Goal: Task Accomplishment & Management: Complete application form

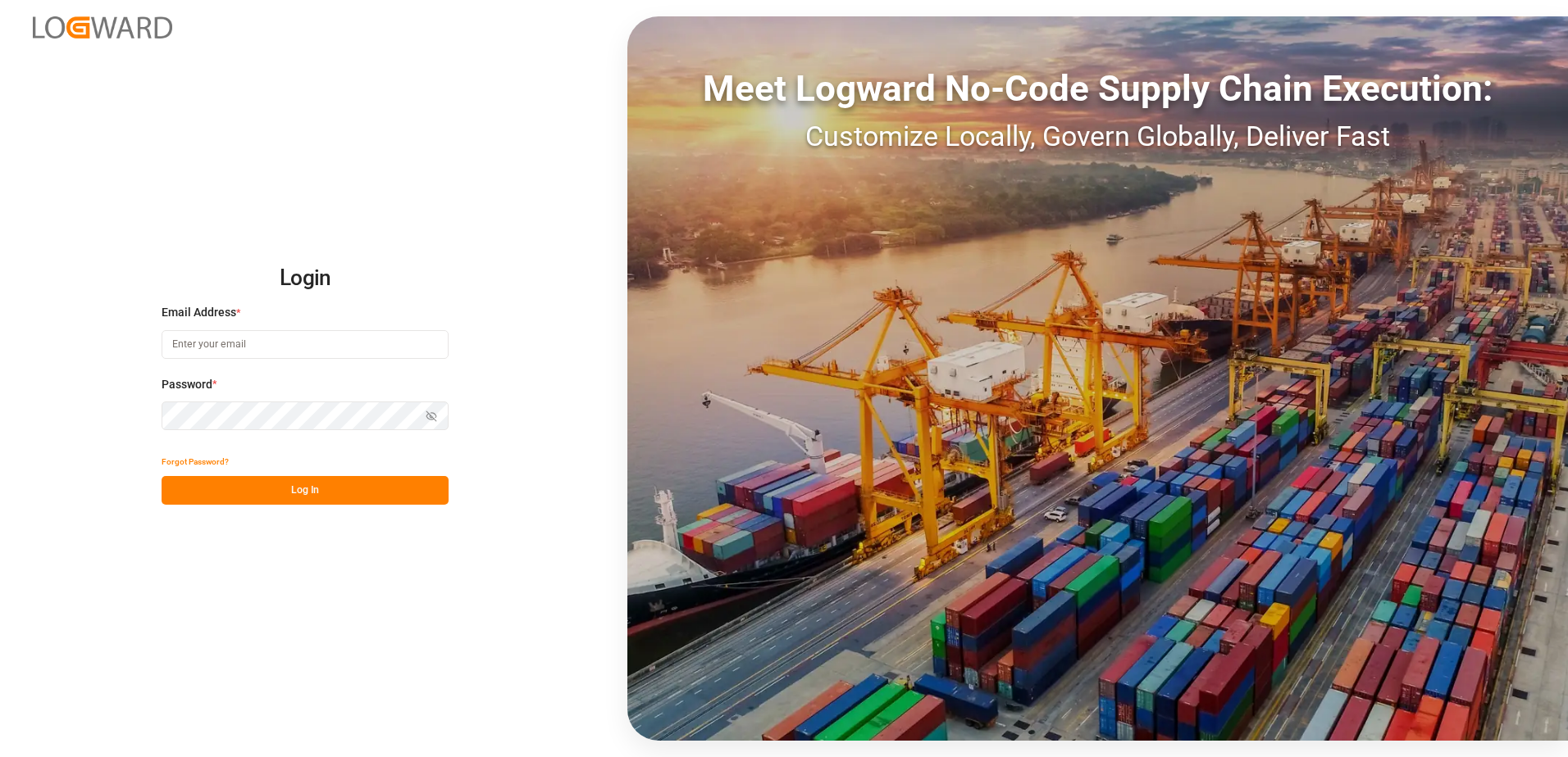
click at [255, 345] on input at bounding box center [305, 345] width 287 height 29
type input "[EMAIL_ADDRESS][DOMAIN_NAME]"
click at [243, 487] on button "Log In" at bounding box center [305, 491] width 287 height 29
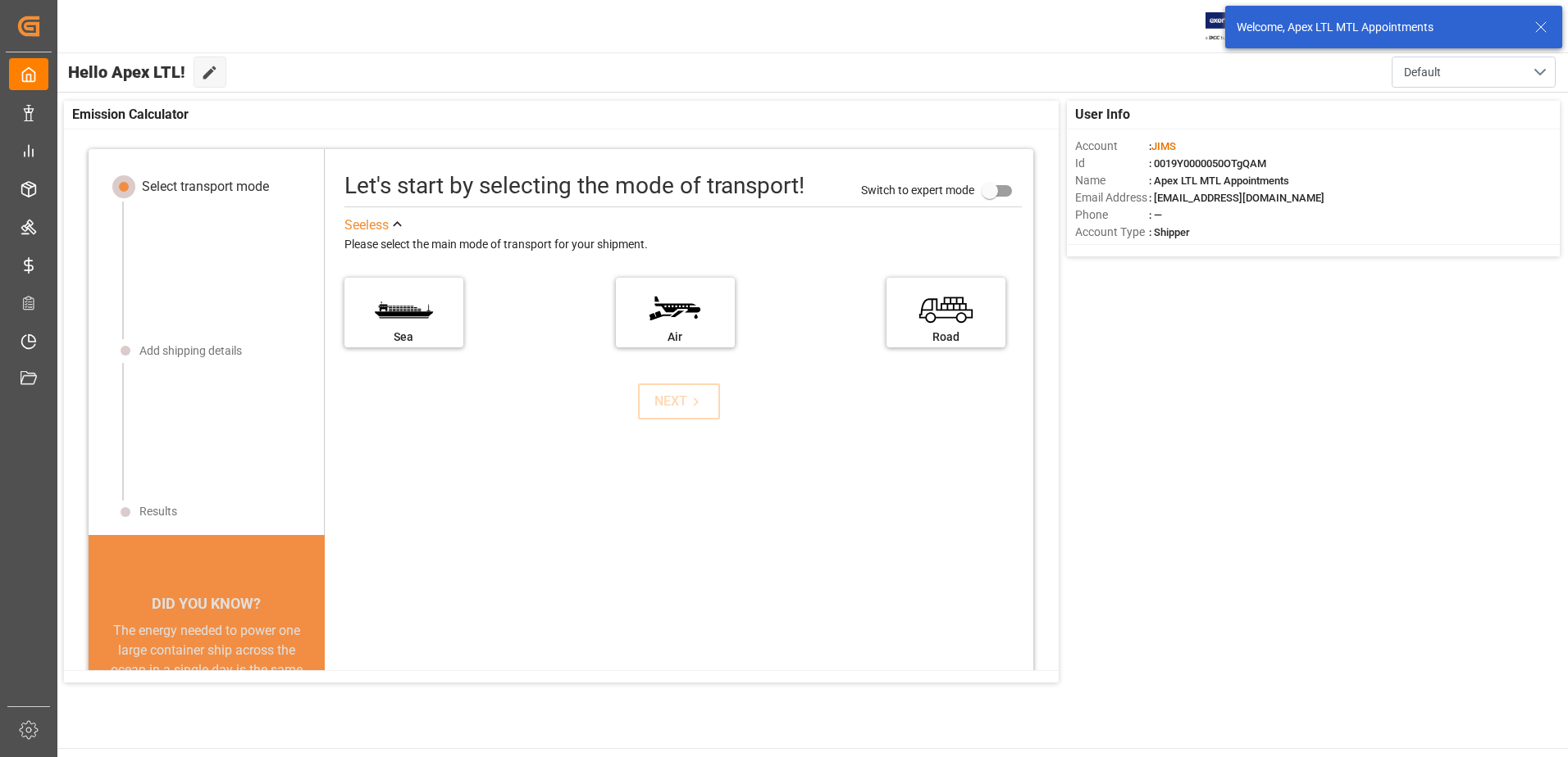
click at [1538, 24] on icon at bounding box center [1541, 27] width 20 height 20
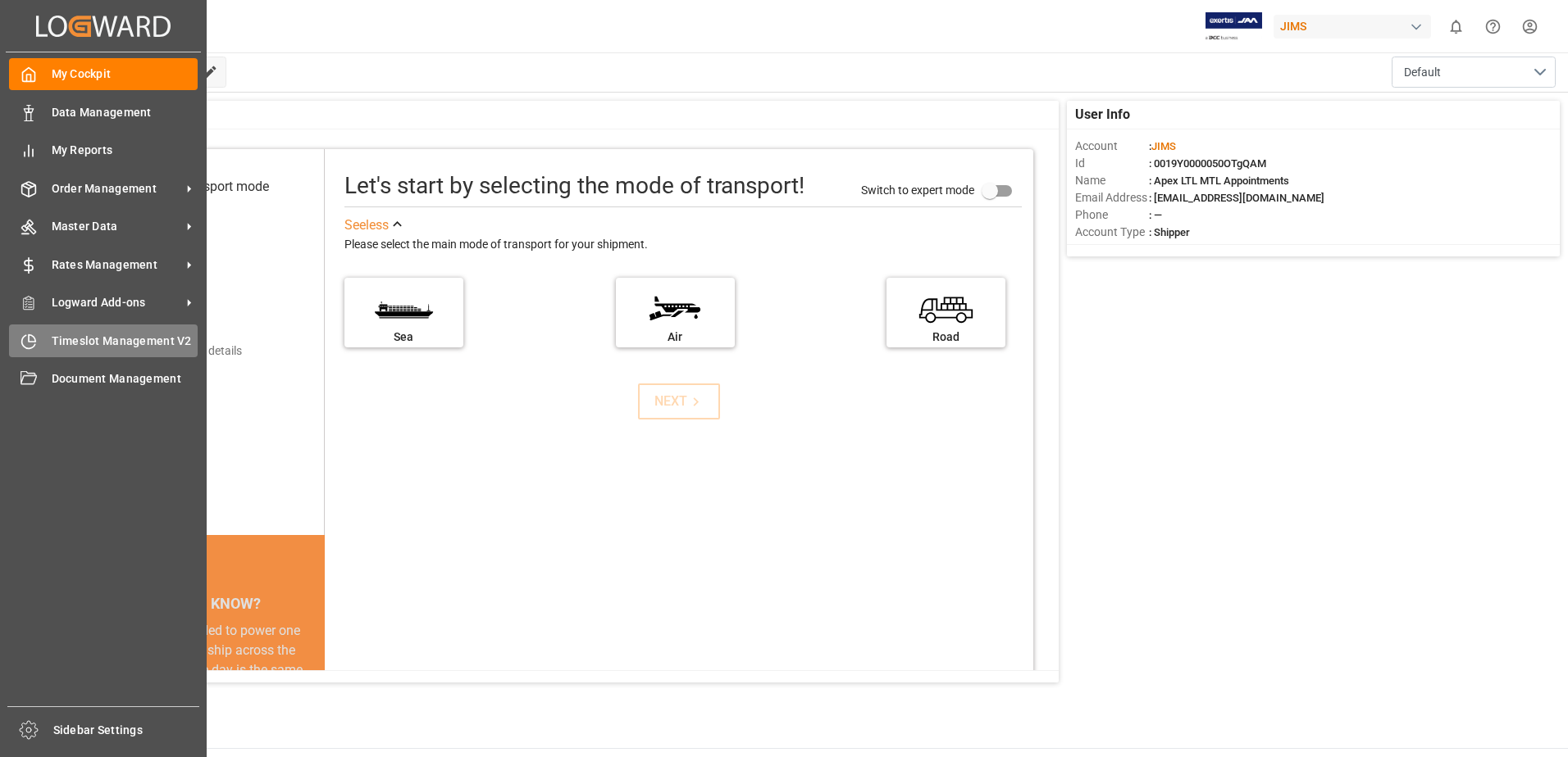
click at [59, 345] on span "Timeslot Management V2" at bounding box center [125, 341] width 147 height 17
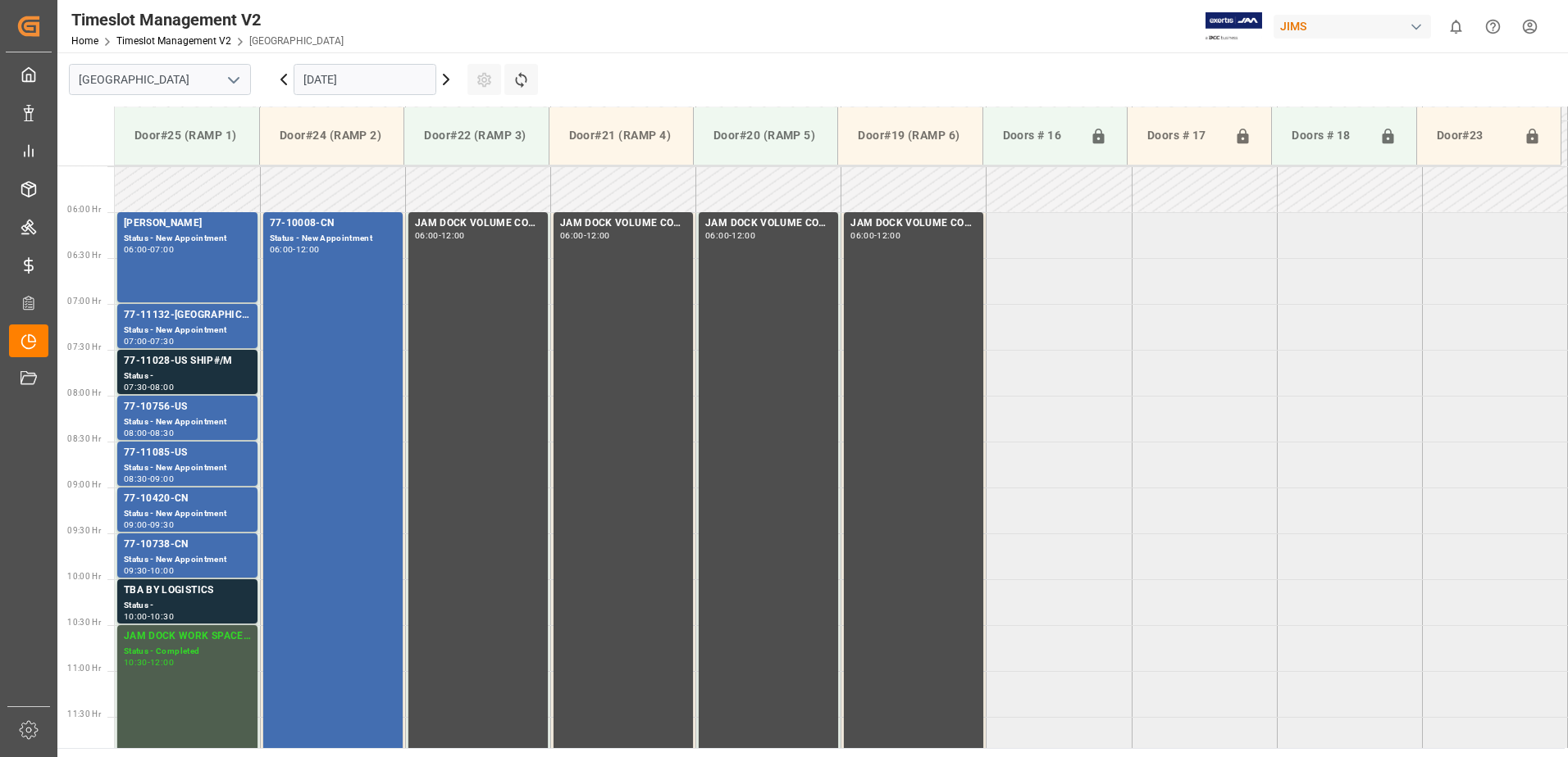
scroll to position [541, 0]
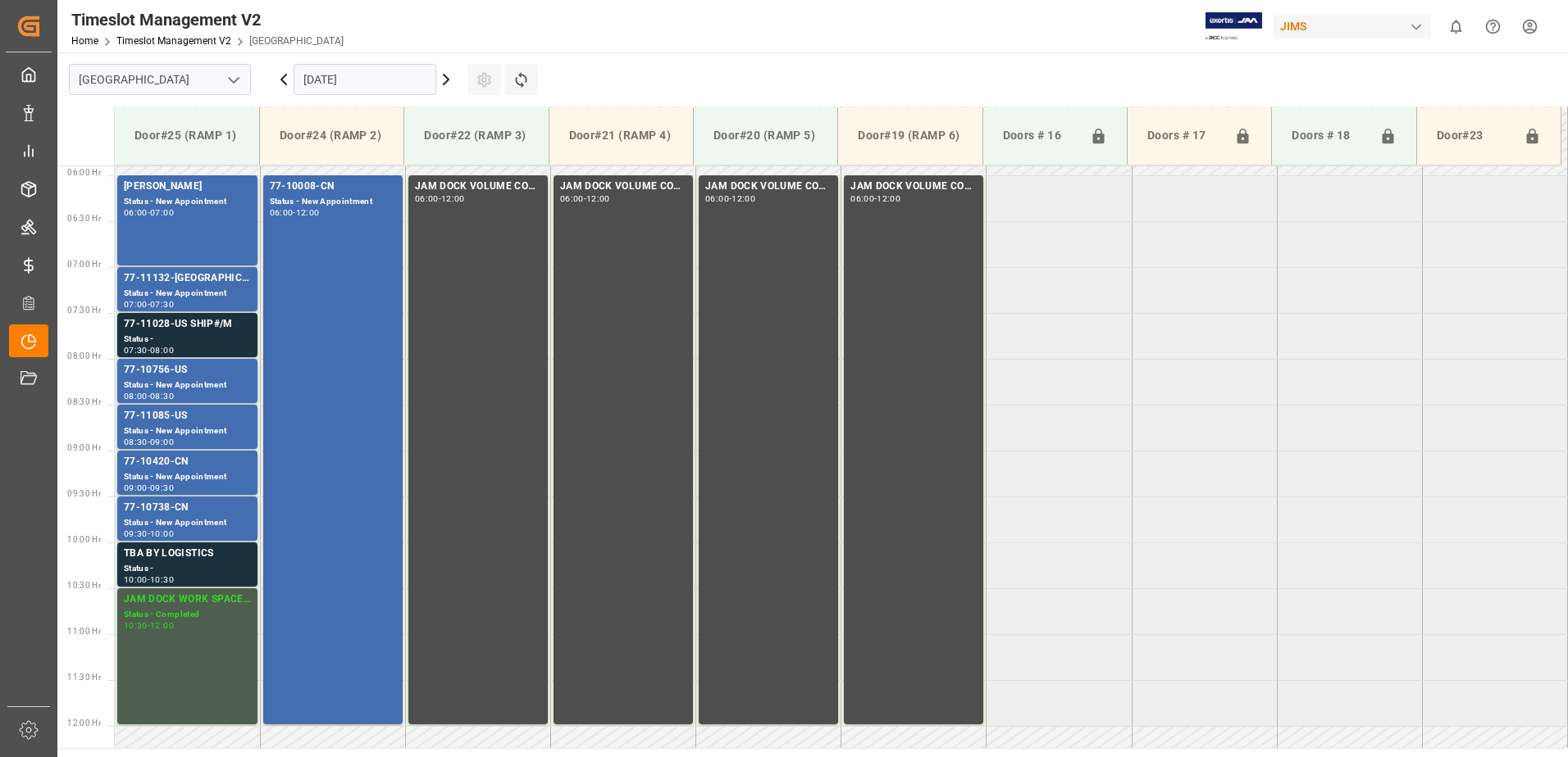
click at [390, 84] on input "[DATE]" at bounding box center [365, 80] width 143 height 31
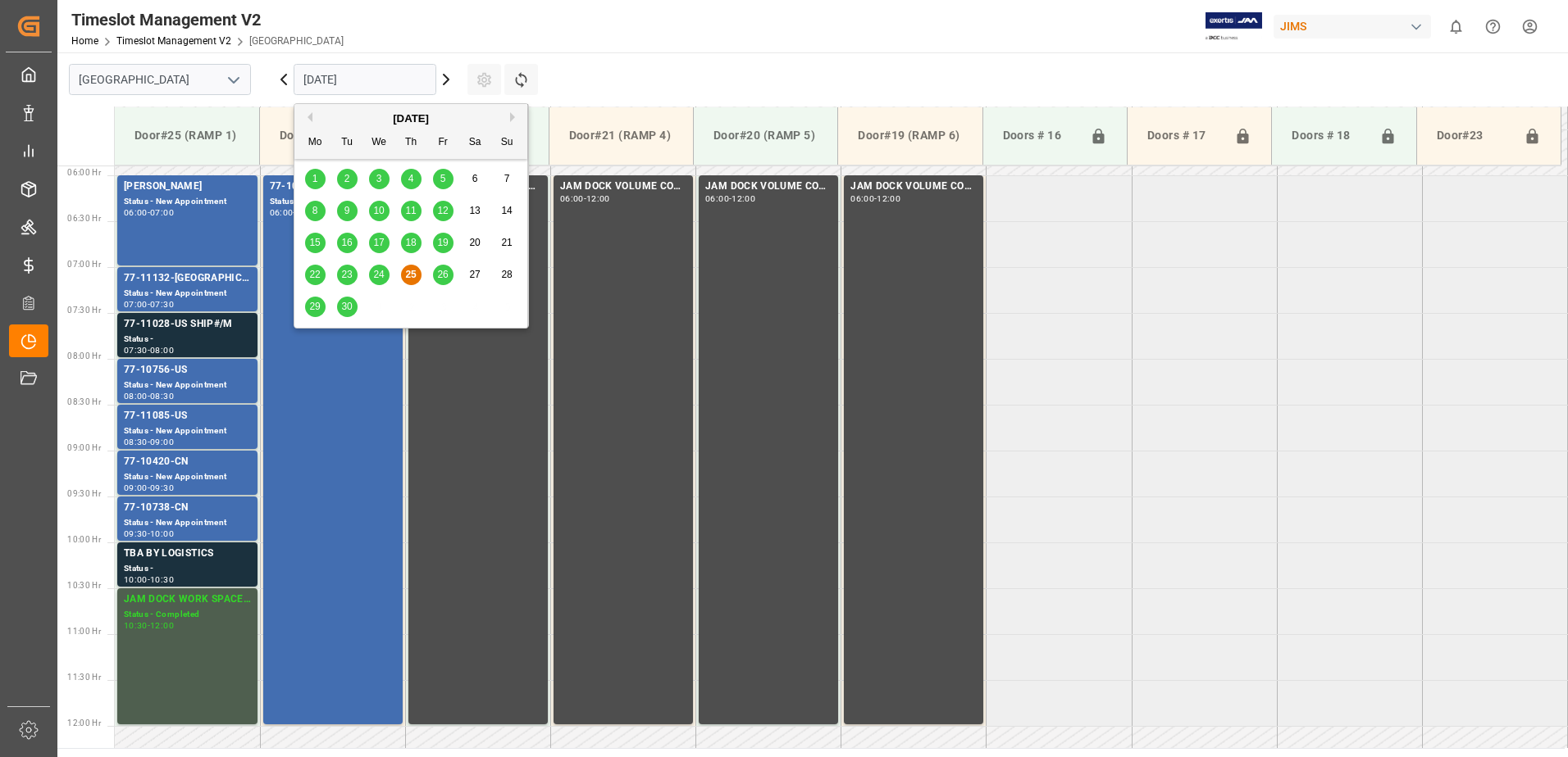
click at [443, 268] on div "26" at bounding box center [443, 276] width 21 height 20
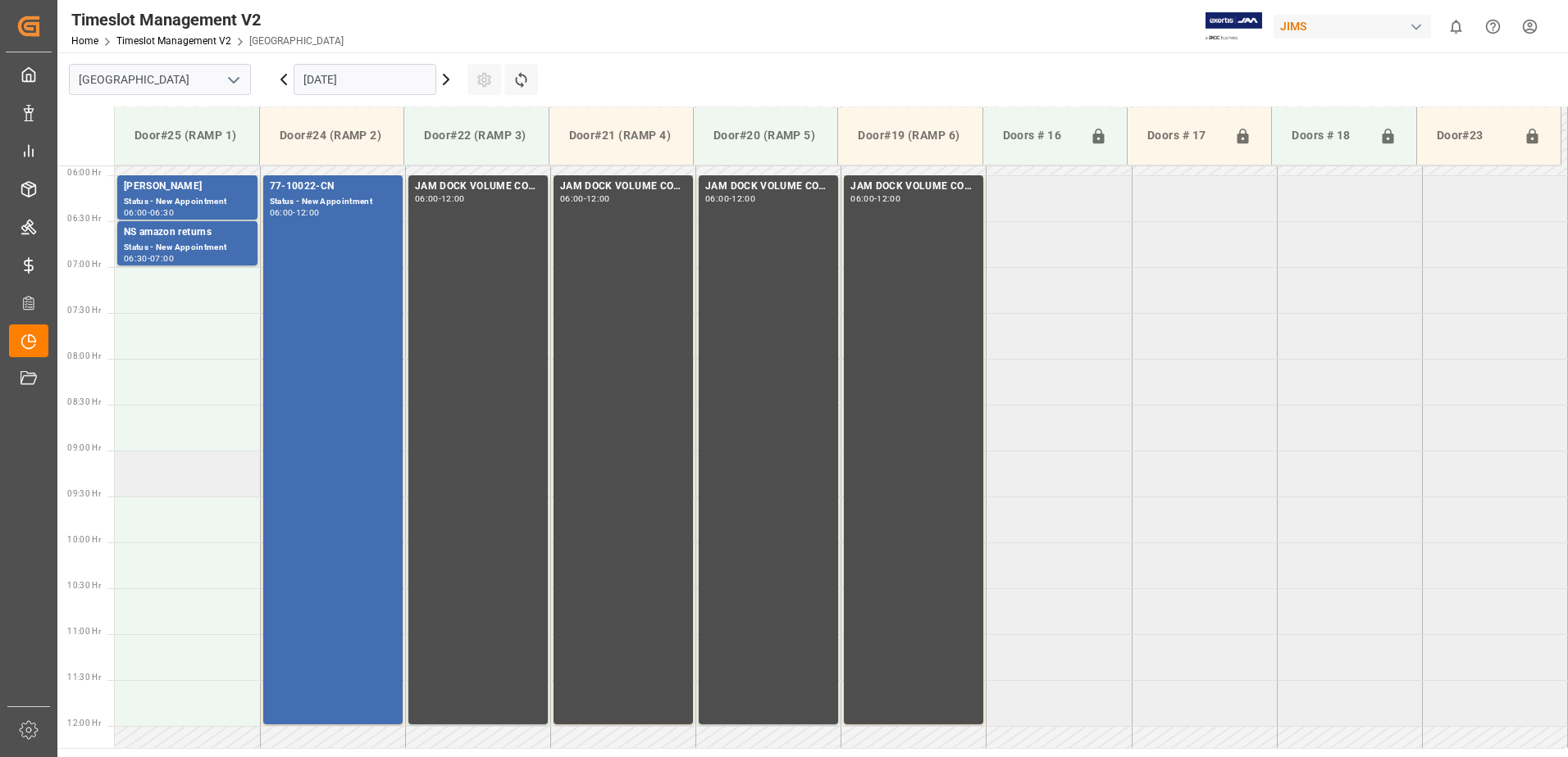
click at [174, 484] on td at bounding box center [187, 473] width 145 height 46
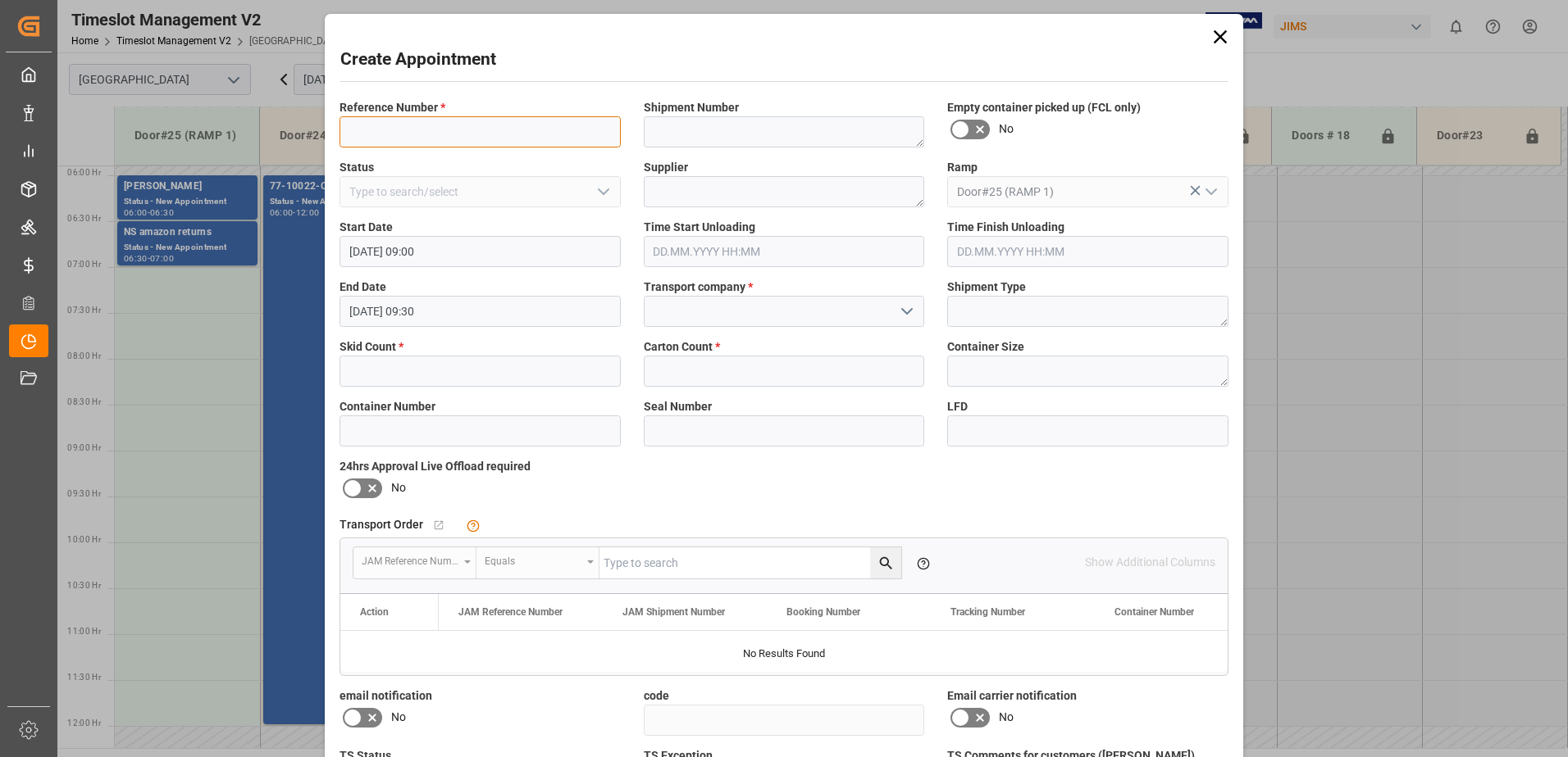
click at [414, 129] on input at bounding box center [480, 132] width 281 height 31
click at [387, 139] on input at bounding box center [480, 132] width 281 height 31
click at [486, 126] on input "TERRYCHAPUT/" at bounding box center [480, 132] width 281 height 31
type input "TERRYCHAPUT/SERE161825"
click at [425, 368] on input "text" at bounding box center [480, 371] width 281 height 31
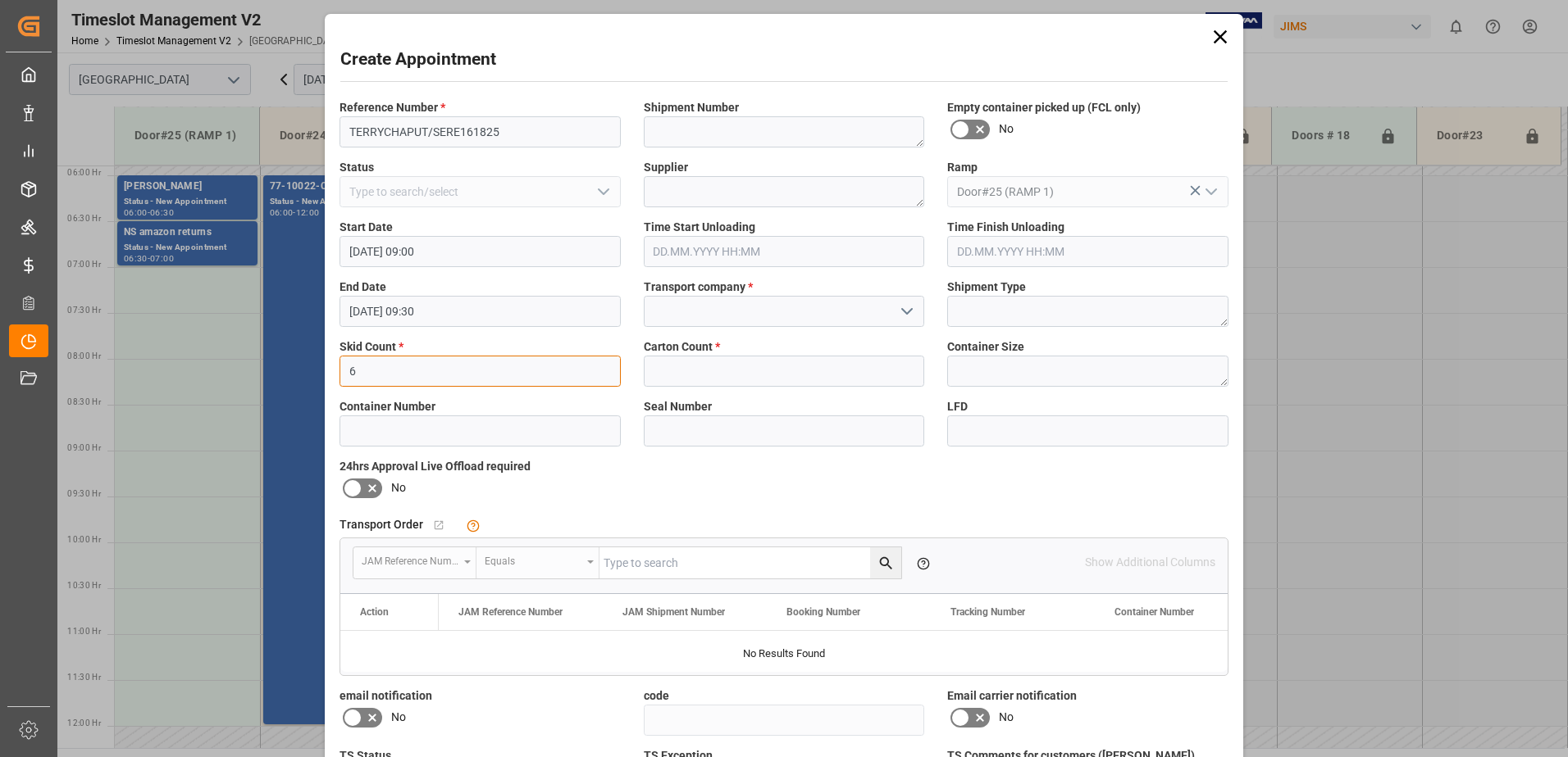
type input "6"
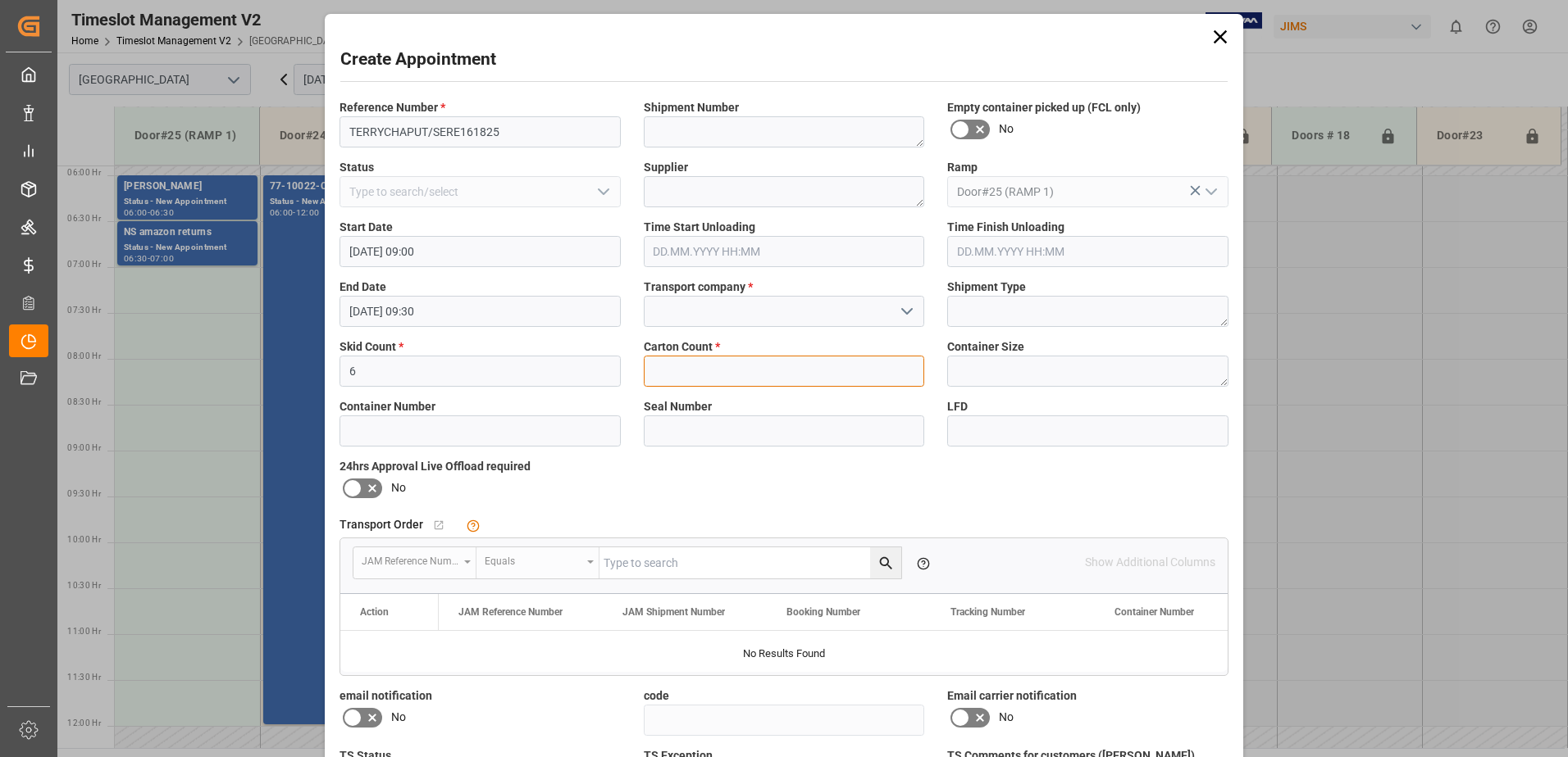
click at [767, 377] on input "text" at bounding box center [784, 371] width 281 height 31
type input "8"
click at [757, 308] on input at bounding box center [784, 311] width 281 height 31
click at [898, 315] on icon "open menu" at bounding box center [908, 312] width 20 height 20
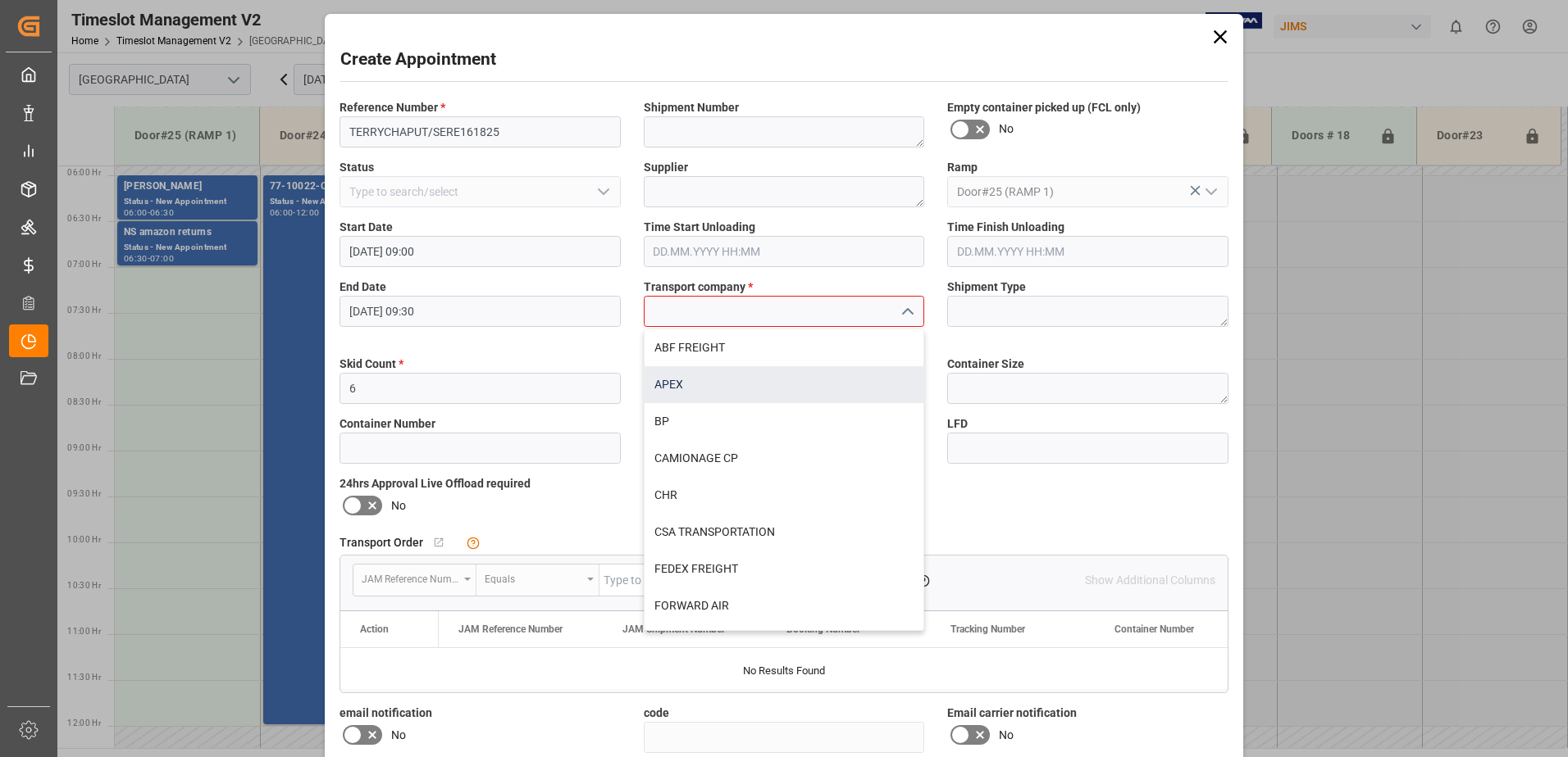
click at [716, 387] on div "APEX" at bounding box center [784, 384] width 280 height 37
type input "APEX"
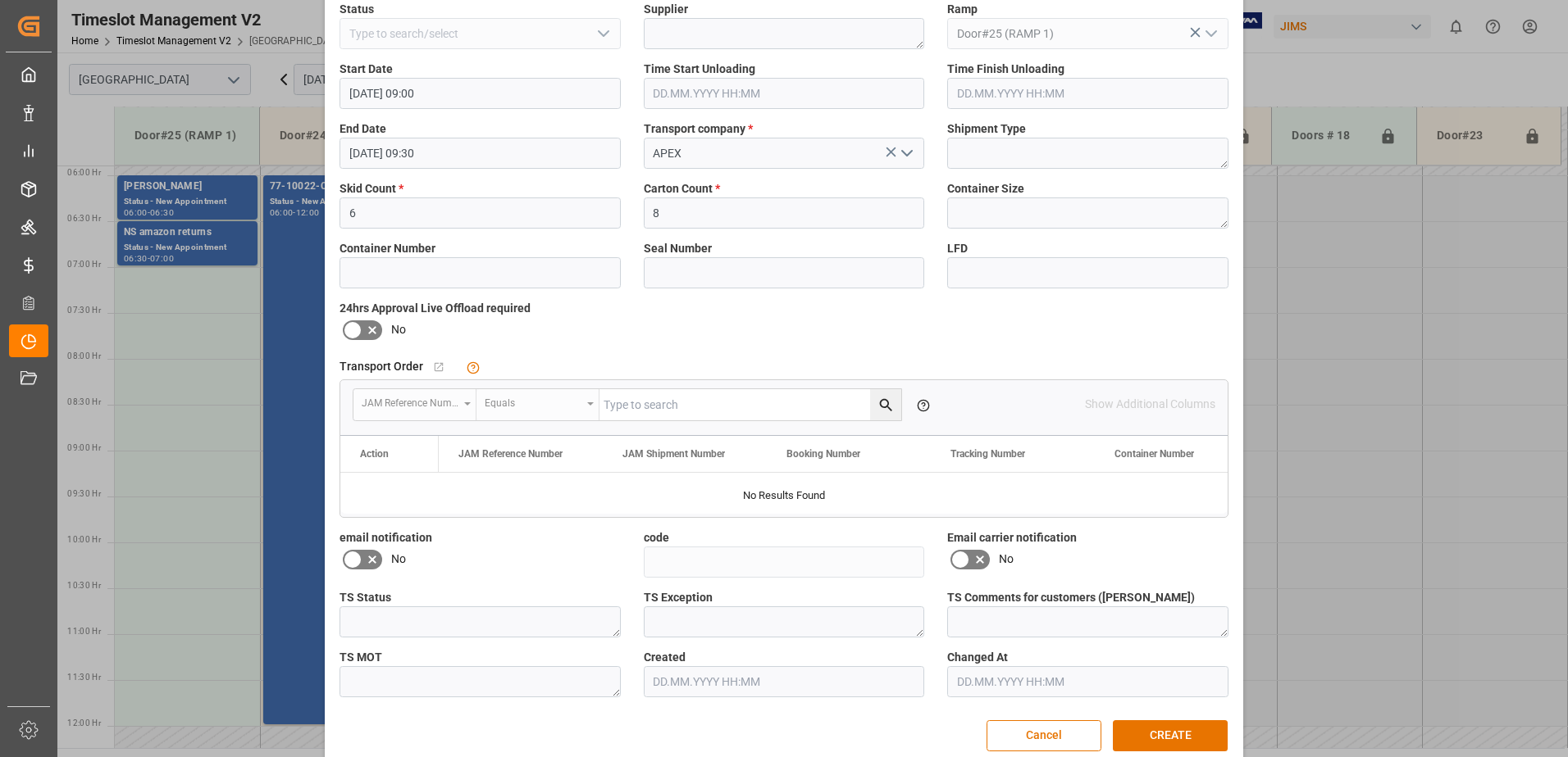
scroll to position [182, 0]
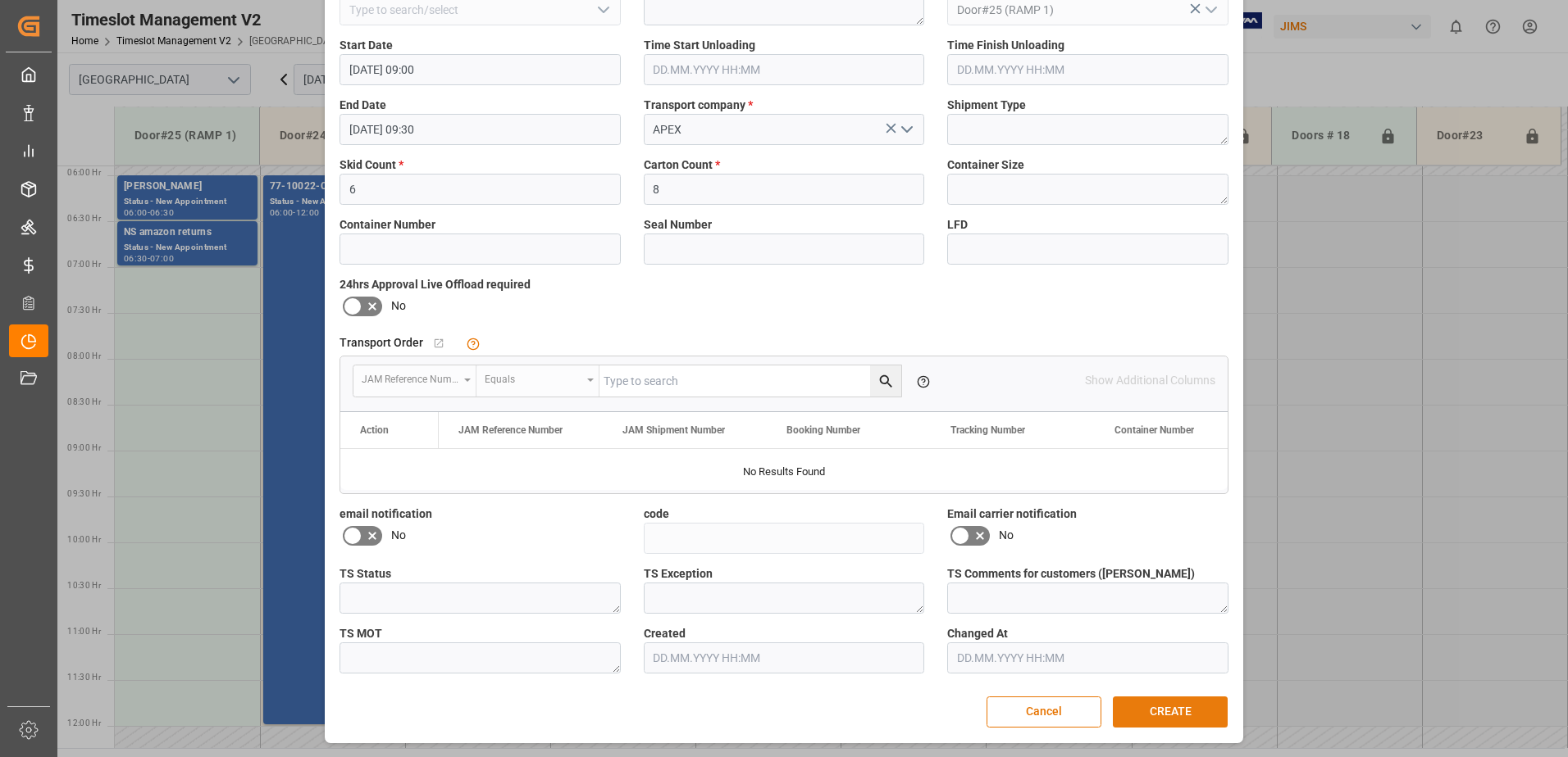
click at [1178, 712] on button "CREATE" at bounding box center [1170, 712] width 115 height 31
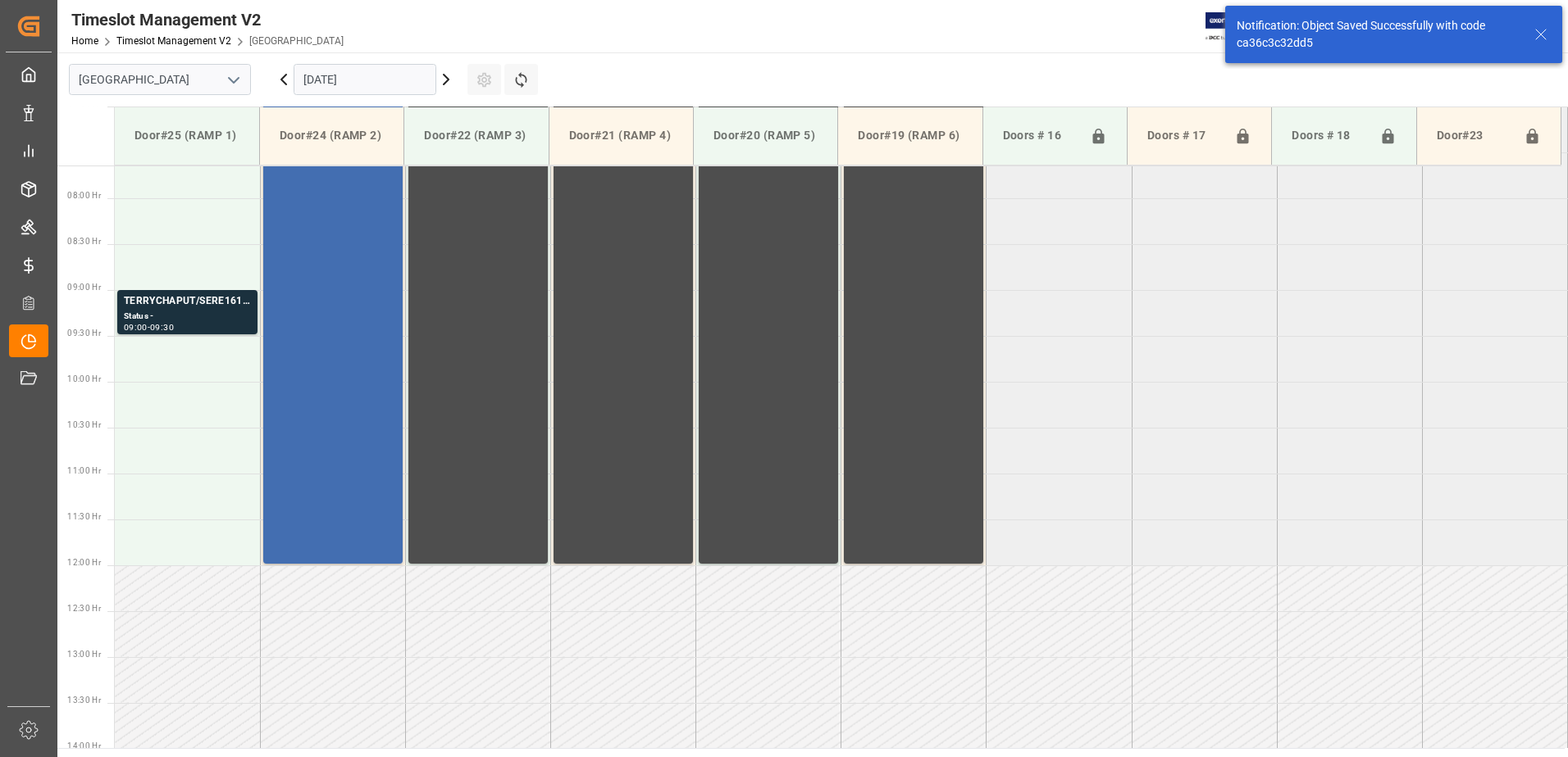
scroll to position [724, 0]
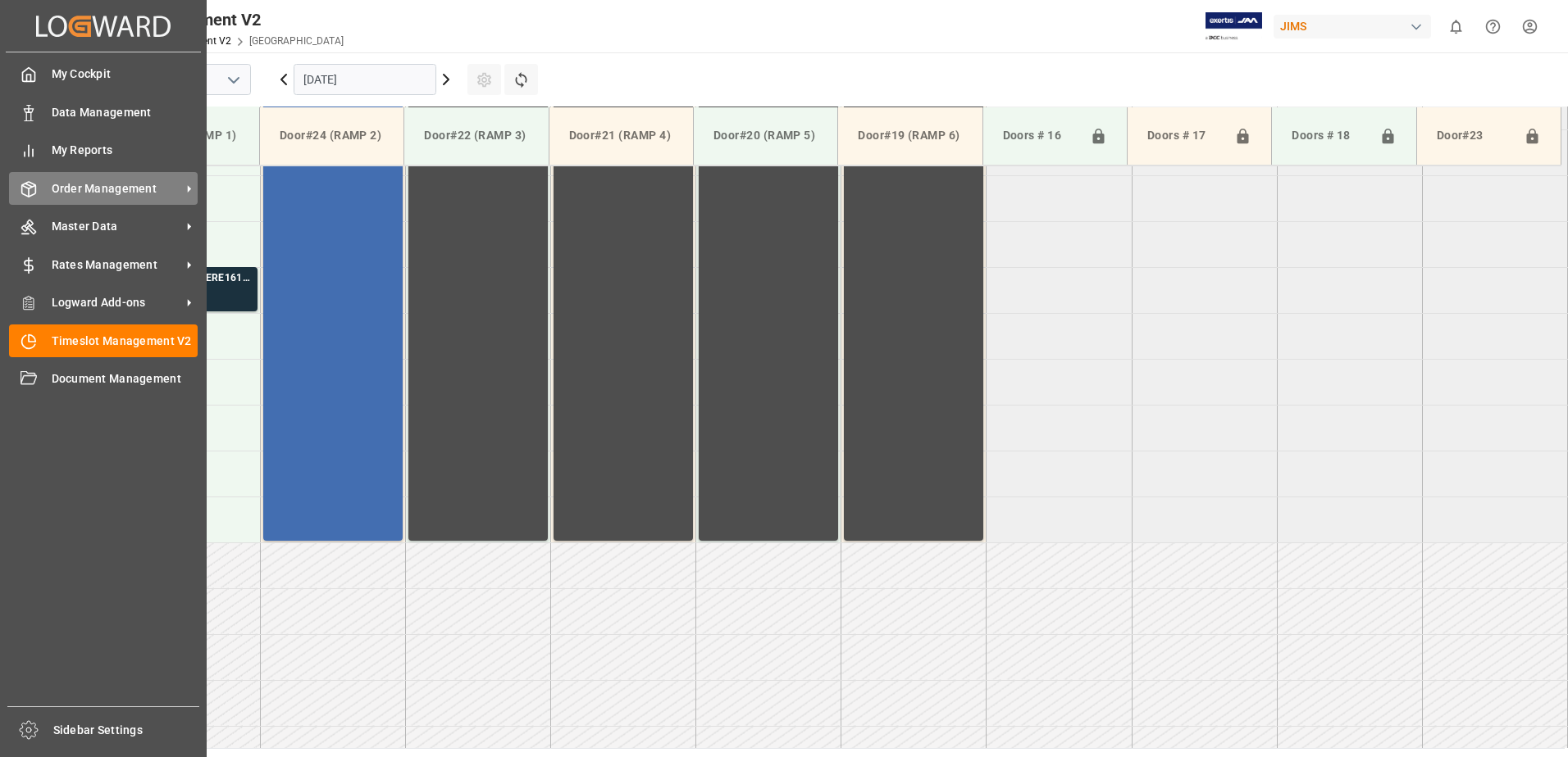
click at [96, 184] on span "Order Management" at bounding box center [116, 188] width 129 height 17
